Goal: Task Accomplishment & Management: Manage account settings

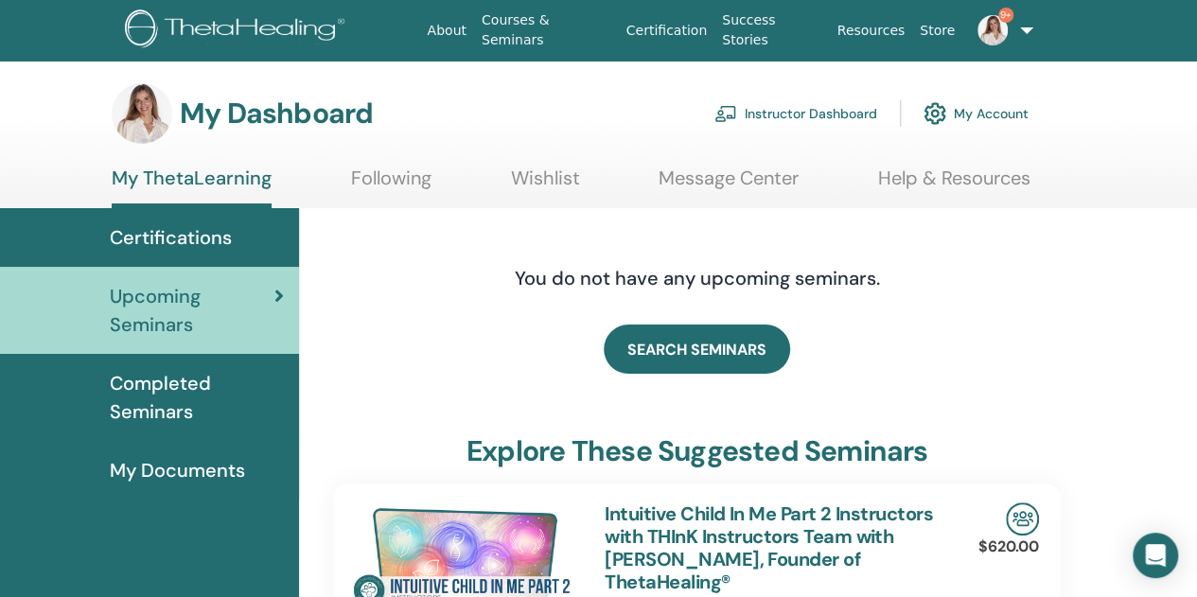
click at [988, 111] on link "My Account" at bounding box center [976, 114] width 105 height 42
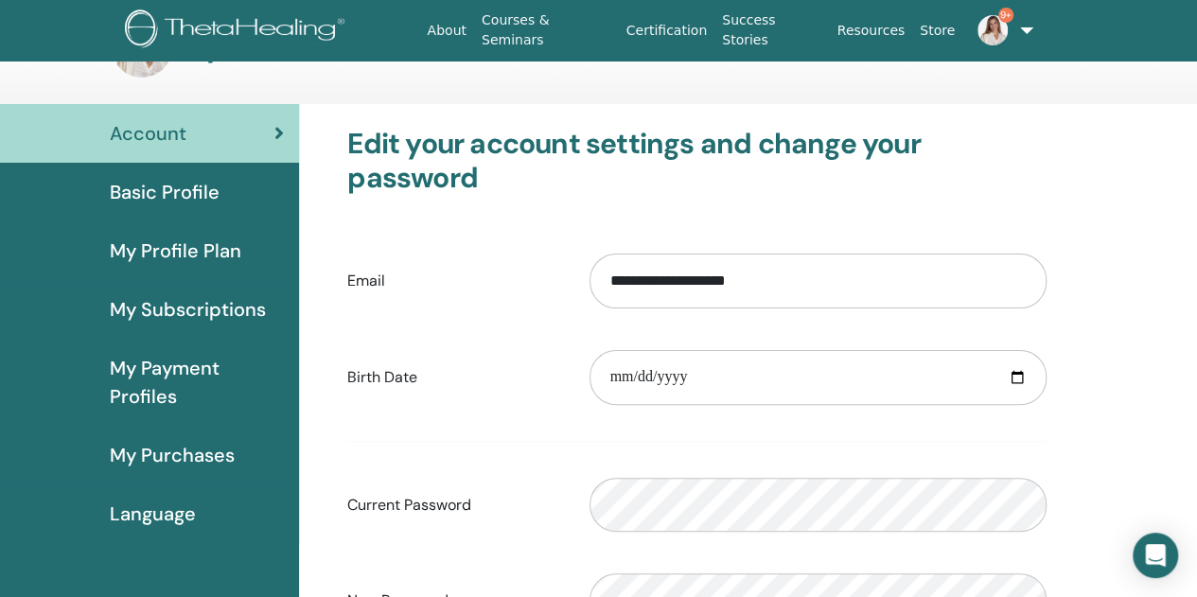
scroll to position [95, 0]
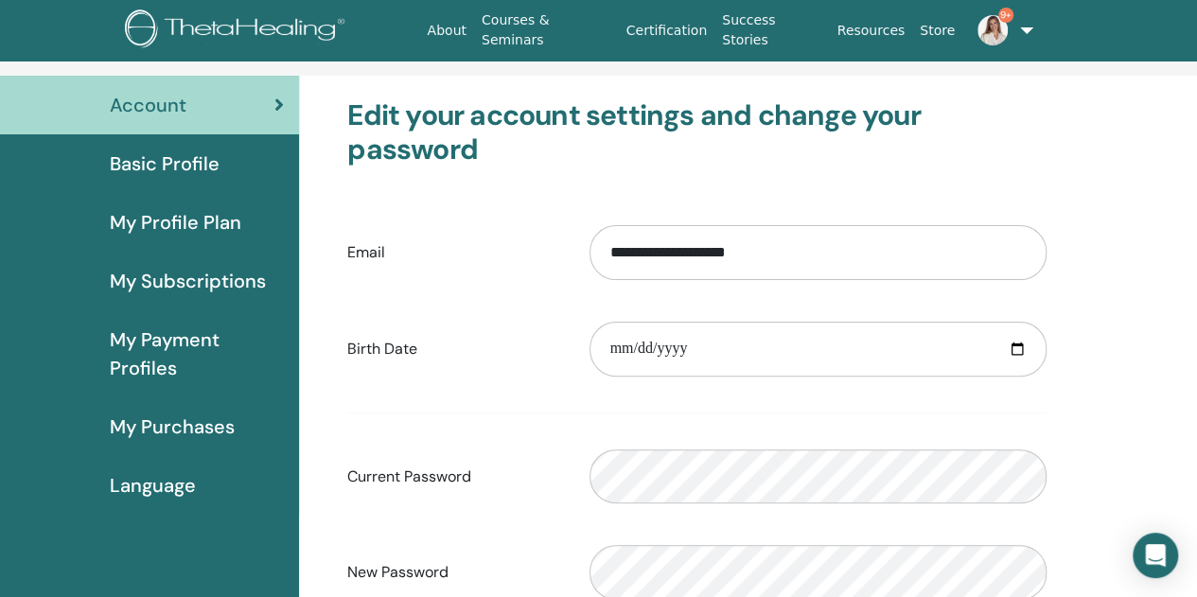
click at [207, 279] on span "My Subscriptions" at bounding box center [188, 281] width 156 height 28
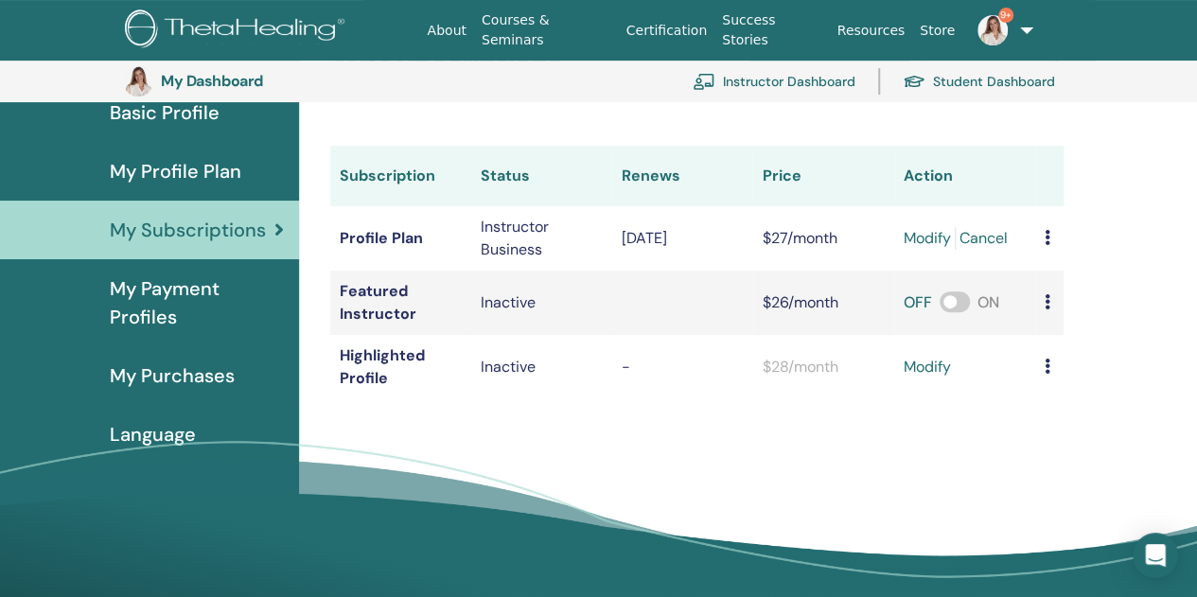
scroll to position [231, 0]
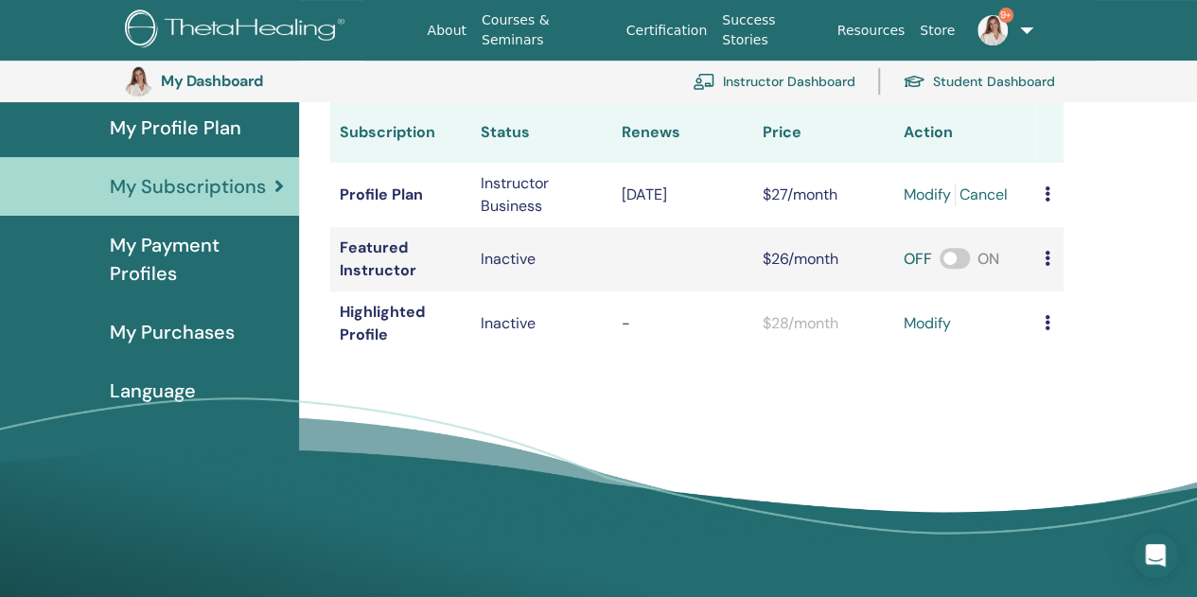
click at [159, 262] on span "My Payment Profiles" at bounding box center [197, 259] width 174 height 57
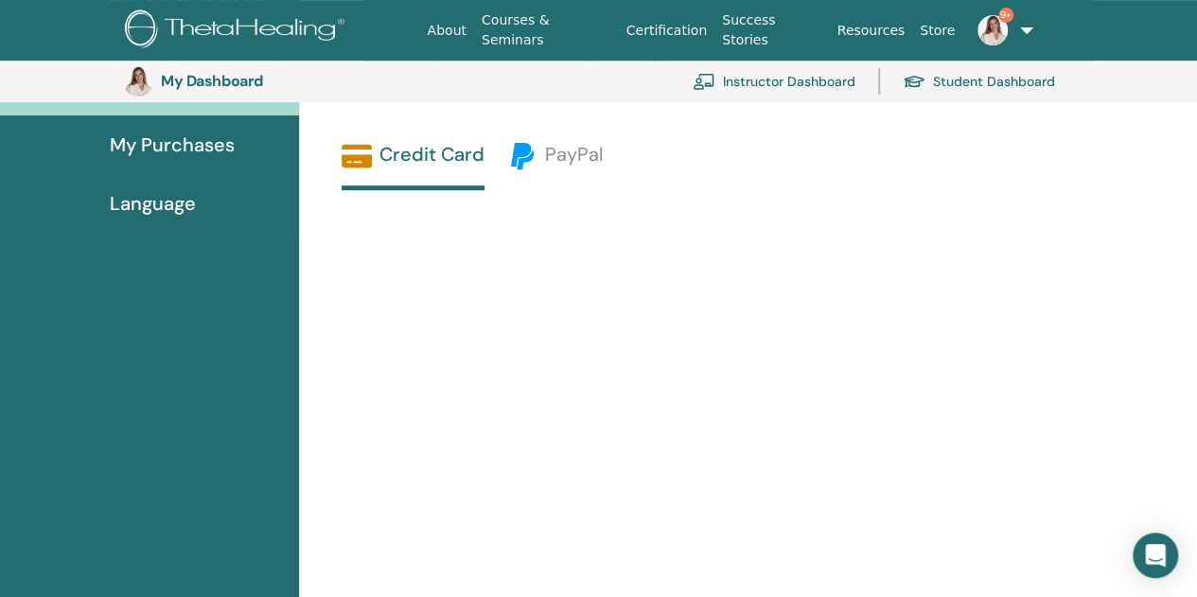
scroll to position [420, 0]
